Goal: Task Accomplishment & Management: Complete application form

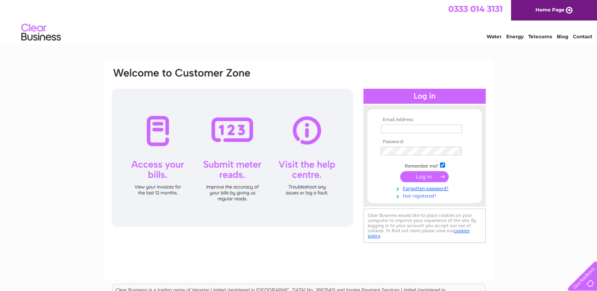
click at [412, 195] on link "Not registered?" at bounding box center [426, 195] width 90 height 7
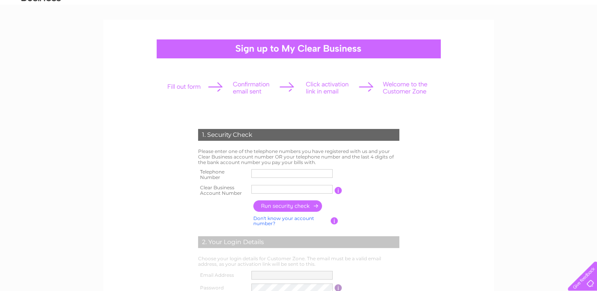
scroll to position [79, 0]
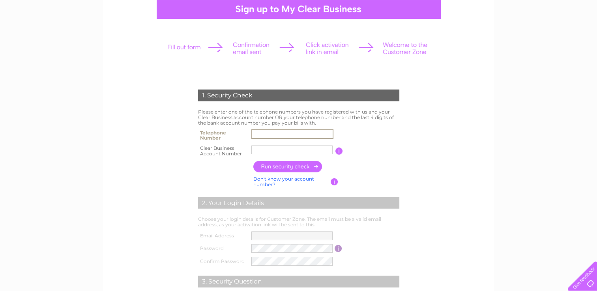
click at [257, 133] on input "text" at bounding box center [292, 133] width 82 height 9
type input "03333211919"
type input "CARE UK C"
type input "07790451732"
drag, startPoint x: 284, startPoint y: 151, endPoint x: 190, endPoint y: 150, distance: 93.8
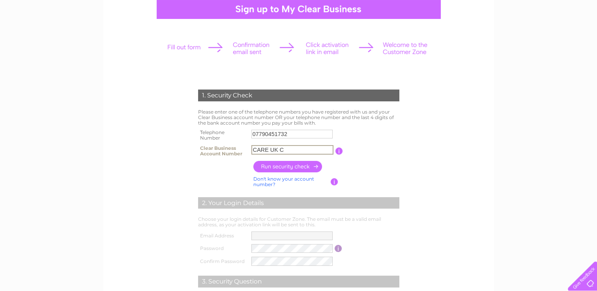
click at [190, 150] on div "1. Security Check Please enter one of the telephone numbers you have registered…" at bounding box center [298, 218] width 238 height 272
type input "c"
type input "CB3028757"
click at [278, 167] on input "button" at bounding box center [287, 166] width 69 height 11
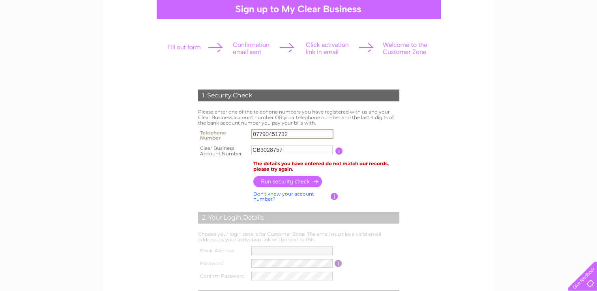
drag, startPoint x: 294, startPoint y: 134, endPoint x: 83, endPoint y: 131, distance: 211.0
click at [83, 131] on div "1. Security Check Please enter one of the telephone numbers you have registered…" at bounding box center [298, 253] width 597 height 547
type input "03333211919"
click at [276, 180] on input "button" at bounding box center [287, 180] width 69 height 11
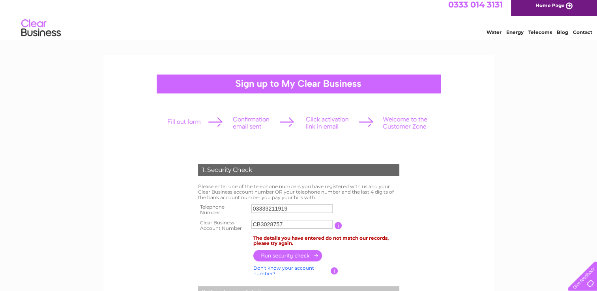
scroll to position [0, 0]
